Goal: Task Accomplishment & Management: Manage account settings

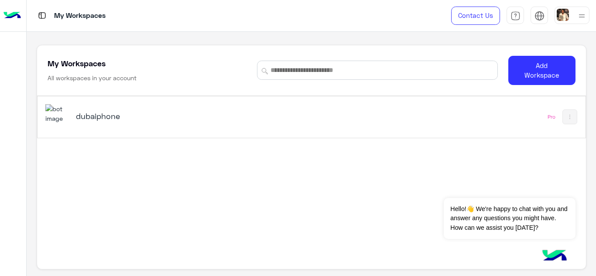
click at [80, 115] on h5 "dubaiphone" at bounding box center [172, 116] width 192 height 10
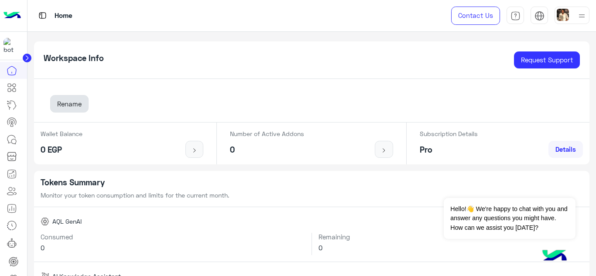
scroll to position [108, 0]
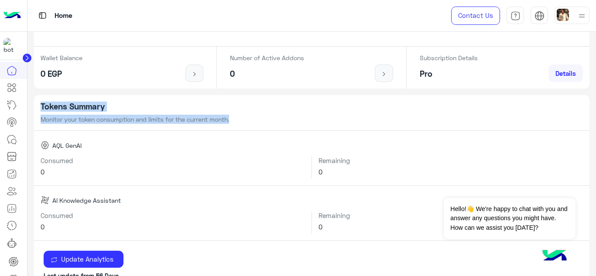
drag, startPoint x: 596, startPoint y: 100, endPoint x: 596, endPoint y: 117, distance: 17.0
click at [596, 117] on app-home "Workspace Info Request Support dubaiphone Rename Wallet Balance 0 EGP Number of…" at bounding box center [312, 154] width 569 height 245
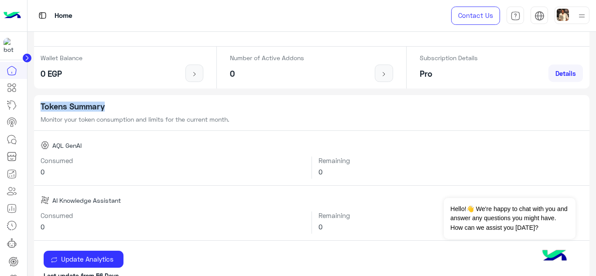
drag, startPoint x: 596, startPoint y: 90, endPoint x: 596, endPoint y: 106, distance: 15.3
click at [596, 106] on app-home "Workspace Info Request Support dubaiphone Rename Wallet Balance 0 EGP Number of…" at bounding box center [312, 154] width 569 height 245
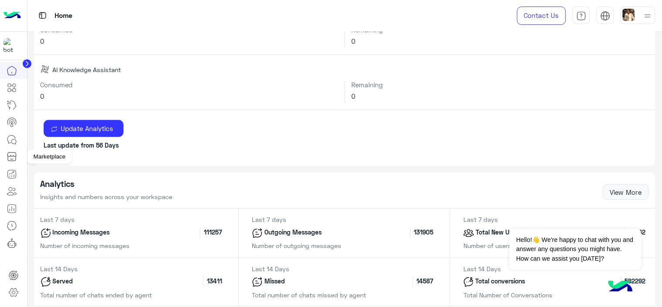
scroll to position [239, 0]
click at [12, 276] on icon at bounding box center [13, 292] width 10 height 10
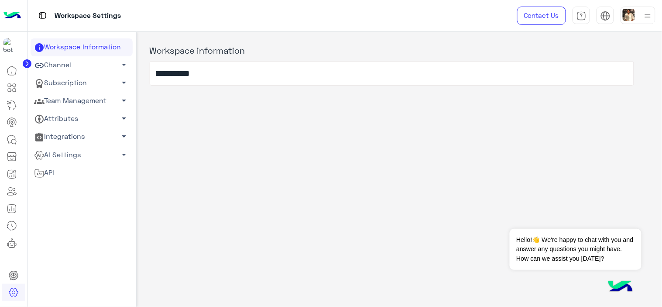
click at [121, 97] on span "arrow_drop_down" at bounding box center [124, 100] width 10 height 10
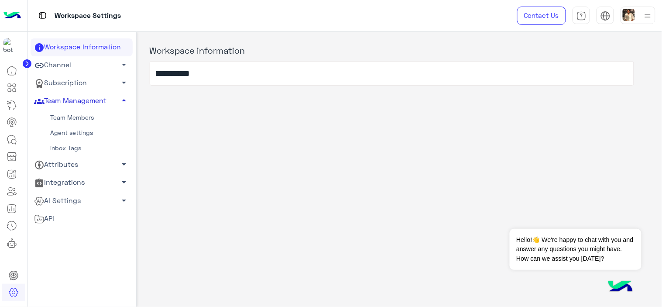
click at [86, 117] on link "Team Members" at bounding box center [82, 117] width 102 height 15
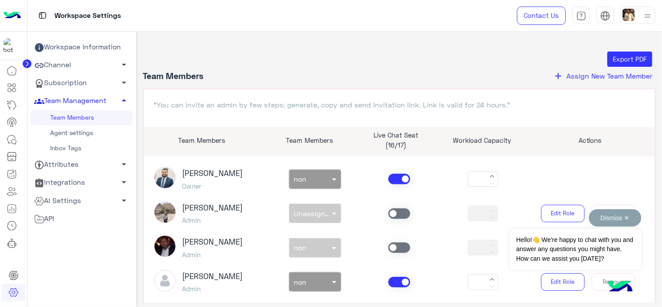
click at [596, 217] on button "Dismiss ✕" at bounding box center [615, 217] width 52 height 17
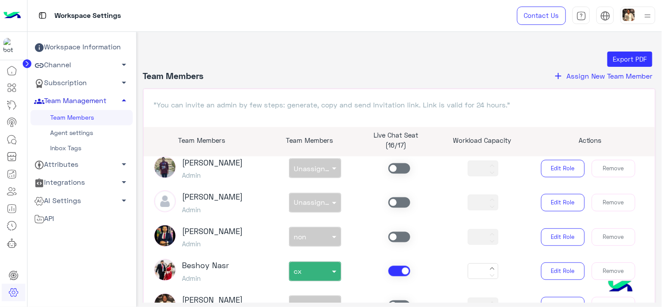
scroll to position [242, 0]
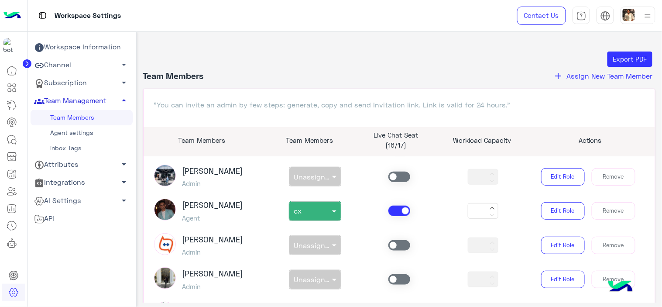
click at [490, 209] on icon at bounding box center [492, 208] width 4 height 2
click at [490, 214] on button at bounding box center [492, 213] width 10 height 7
click at [490, 209] on icon at bounding box center [492, 208] width 4 height 2
click at [490, 211] on icon at bounding box center [492, 208] width 5 height 5
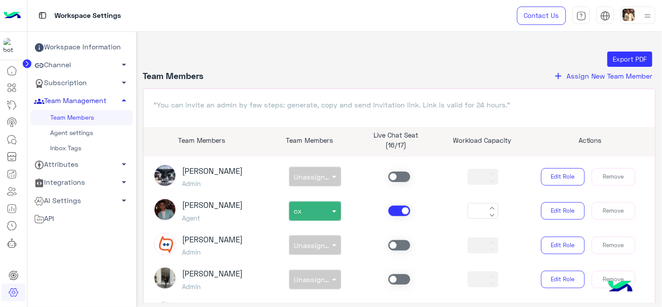
click at [490, 211] on icon at bounding box center [492, 208] width 5 height 5
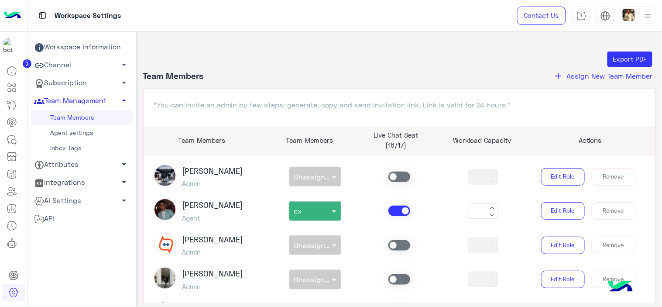
click at [490, 211] on icon at bounding box center [492, 208] width 5 height 5
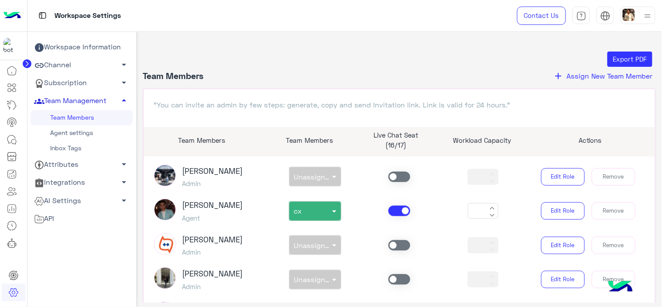
click at [490, 211] on icon at bounding box center [492, 208] width 5 height 5
click at [473, 219] on input "**" at bounding box center [478, 211] width 18 height 17
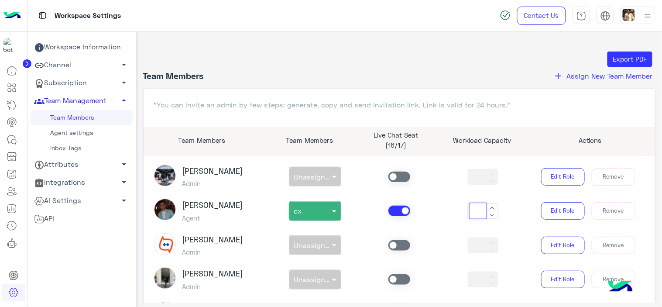
scroll to position [0, 1]
type input "**"
click at [59, 265] on ul "Workspace Information Channel arrow_drop_down Subscription arrow_drop_down Team…" at bounding box center [82, 152] width 102 height 229
